Goal: Submit feedback/report problem

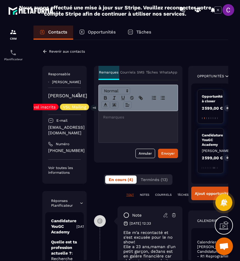
scroll to position [39, 0]
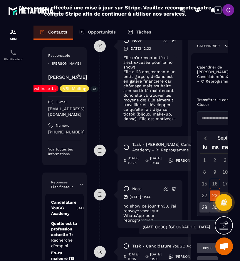
click at [62, 76] on link "[PERSON_NAME]" at bounding box center [67, 77] width 39 height 6
click at [78, 77] on icon at bounding box center [78, 76] width 4 height 4
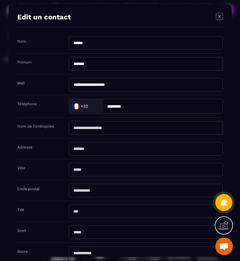
click at [84, 45] on input "******" at bounding box center [146, 43] width 154 height 14
click at [221, 17] on icon "Modal window" at bounding box center [219, 16] width 7 height 7
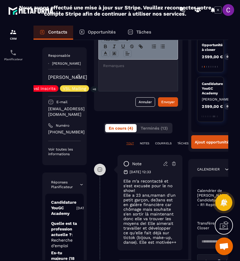
scroll to position [0, 0]
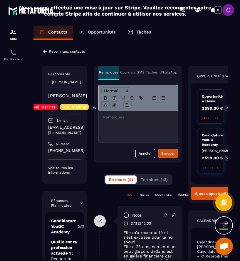
click at [107, 72] on p "Remarques" at bounding box center [108, 72] width 19 height 5
click at [117, 121] on div at bounding box center [138, 126] width 79 height 31
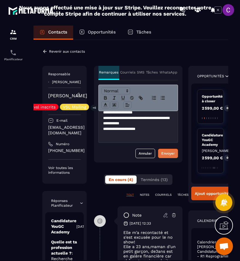
click at [163, 153] on div "Envoyer" at bounding box center [168, 153] width 14 height 6
